Goal: Navigation & Orientation: Find specific page/section

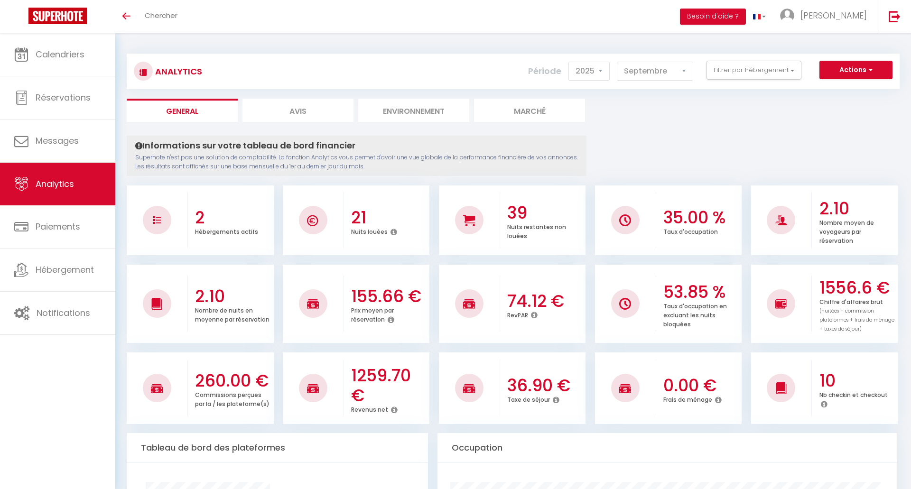
select select "2025"
select select "9"
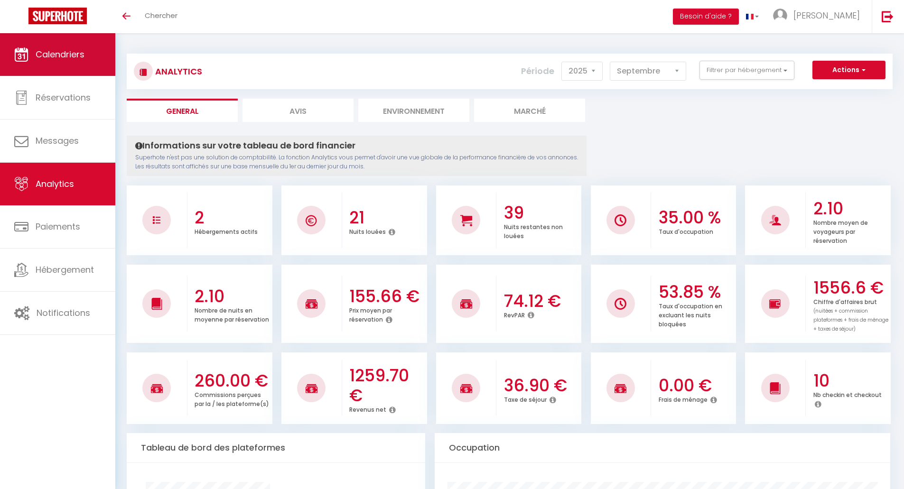
click at [65, 59] on span "Calendriers" at bounding box center [60, 54] width 49 height 12
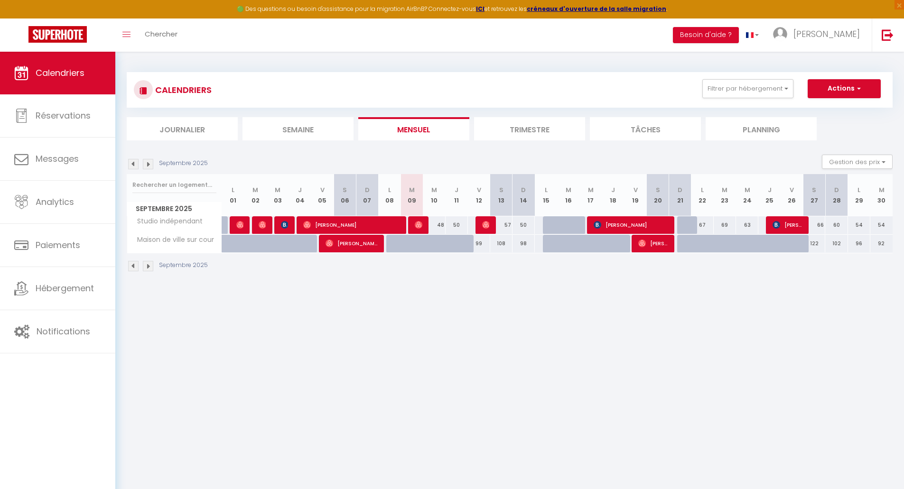
click at [532, 130] on li "Trimestre" at bounding box center [529, 128] width 111 height 23
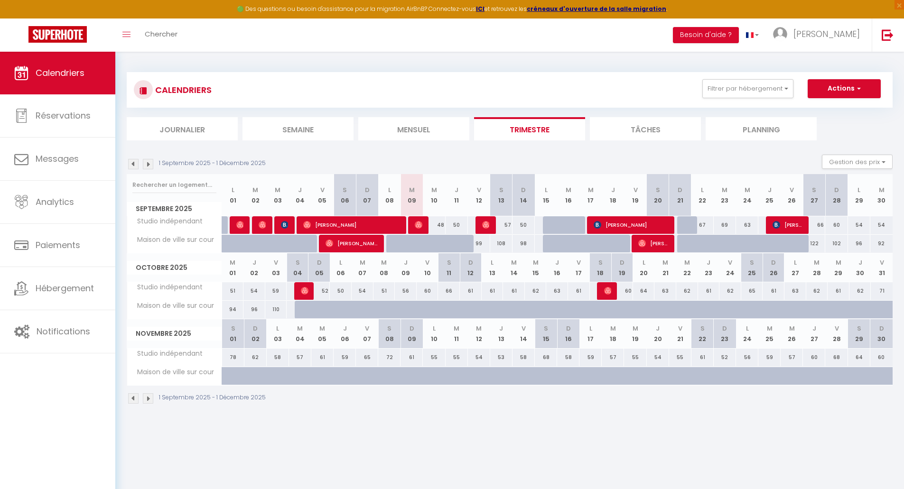
click at [132, 165] on img at bounding box center [133, 164] width 10 height 10
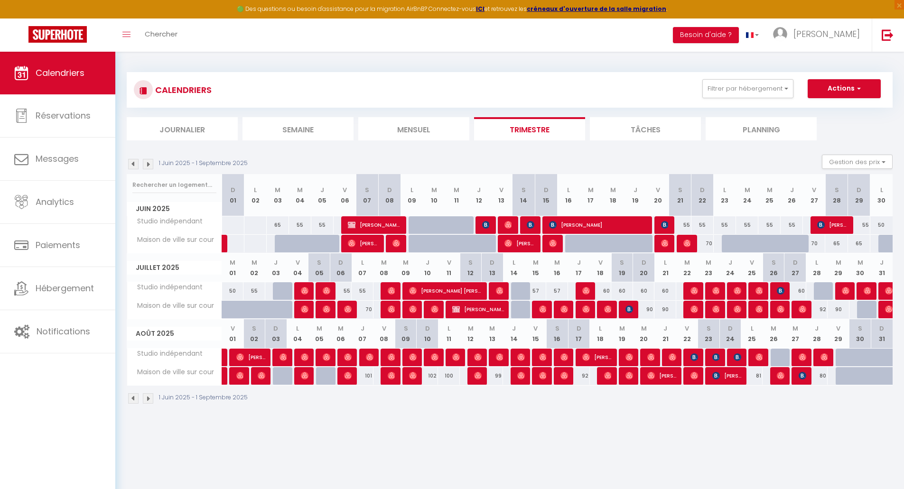
click at [148, 166] on img at bounding box center [148, 164] width 10 height 10
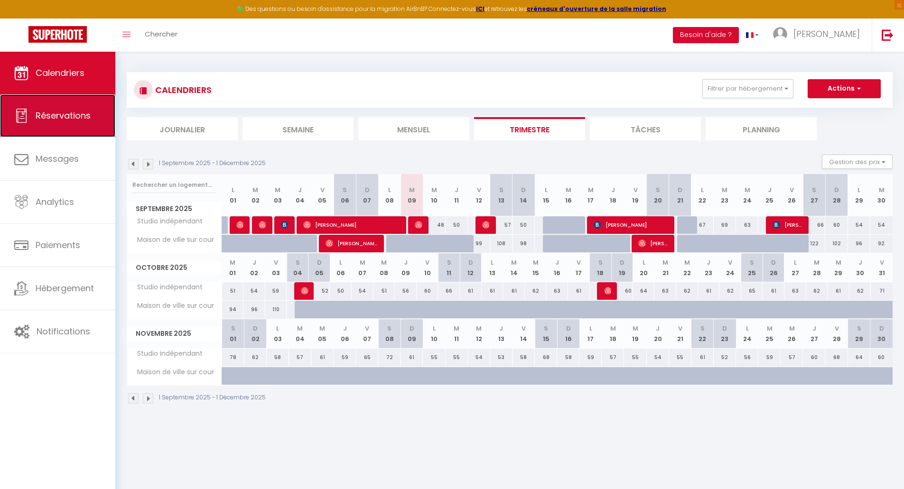
click at [55, 124] on link "Réservations" at bounding box center [57, 115] width 115 height 43
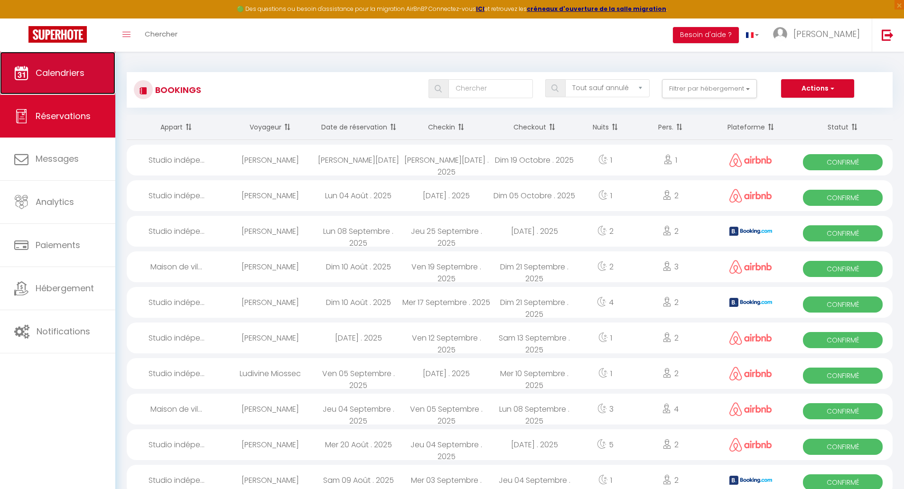
click at [47, 77] on span "Calendriers" at bounding box center [60, 73] width 49 height 12
